Goal: Task Accomplishment & Management: Manage account settings

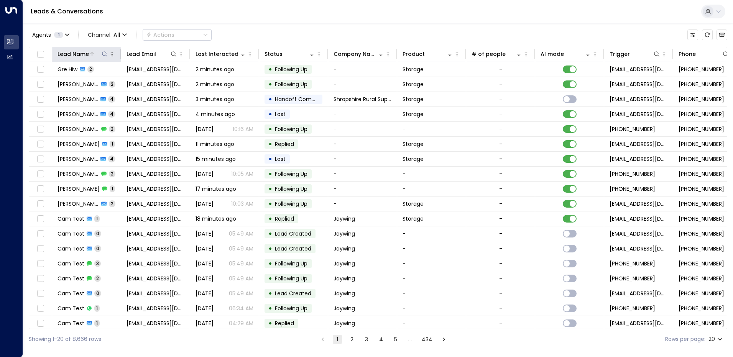
click at [103, 54] on icon at bounding box center [105, 54] width 6 height 6
click at [83, 77] on input "text" at bounding box center [105, 82] width 106 height 14
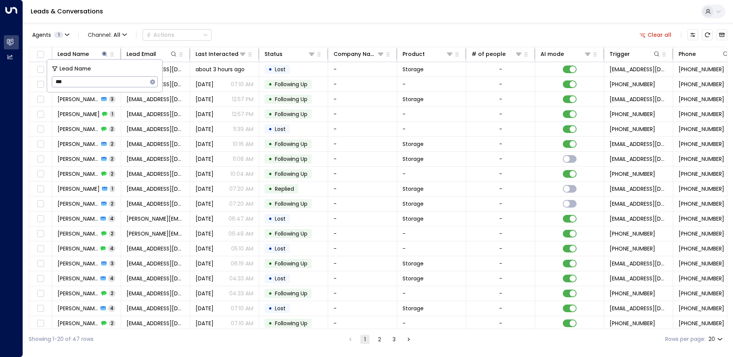
type input "***"
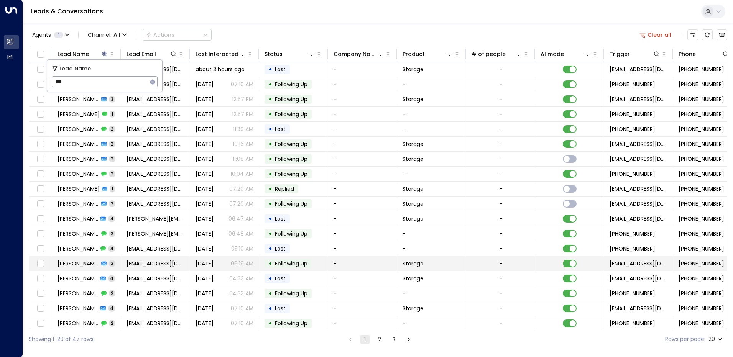
click at [134, 266] on span "[EMAIL_ADDRESS][DOMAIN_NAME]" at bounding box center [156, 264] width 58 height 8
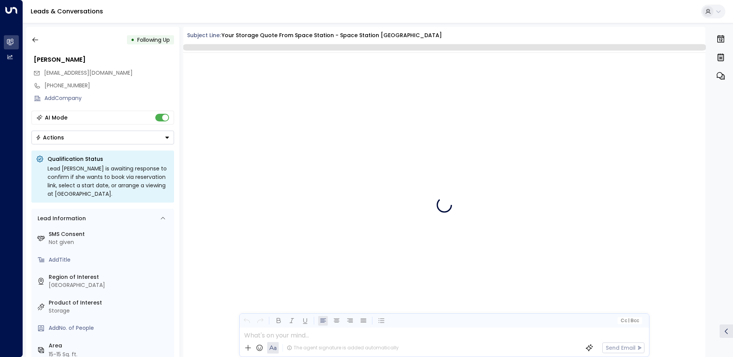
scroll to position [1295, 0]
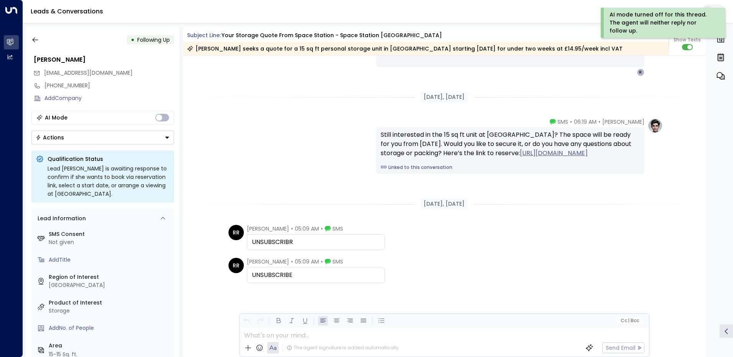
click at [166, 138] on icon "Button group with a nested menu" at bounding box center [167, 137] width 5 height 5
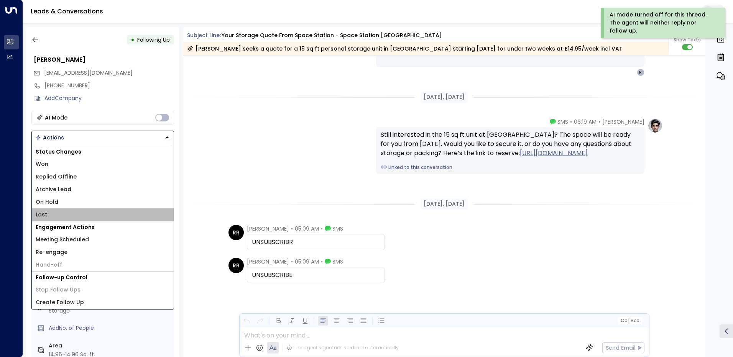
click at [51, 211] on li "Lost" at bounding box center [103, 215] width 142 height 13
